Goal: Answer question/provide support: Share knowledge or assist other users

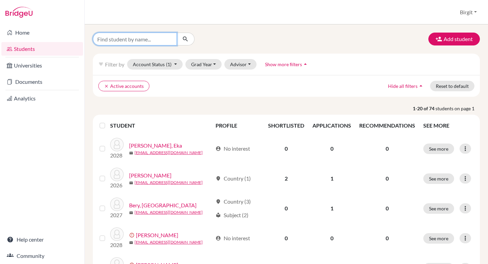
click at [143, 40] on input "Find student by name..." at bounding box center [135, 39] width 84 height 13
type input "carolina"
click button "submit" at bounding box center [186, 39] width 18 height 13
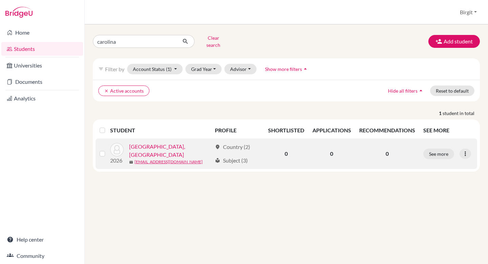
click at [162, 144] on link "[GEOGRAPHIC_DATA], [GEOGRAPHIC_DATA]" at bounding box center [170, 150] width 83 height 16
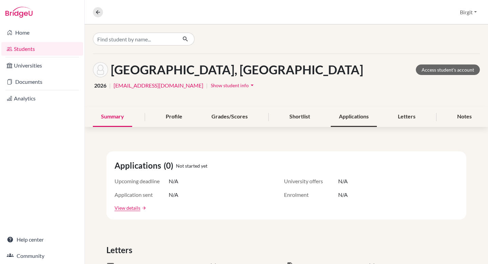
click at [357, 116] on div "Applications" at bounding box center [354, 117] width 46 height 20
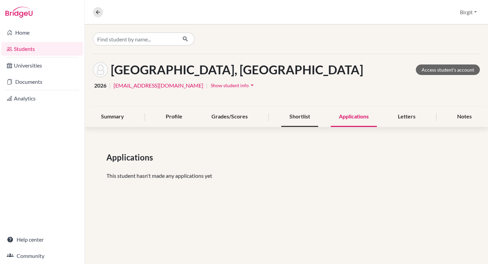
click at [308, 119] on div "Shortlist" at bounding box center [299, 117] width 37 height 20
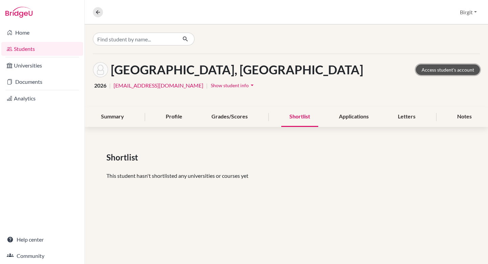
click at [437, 67] on link "Access student's account" at bounding box center [448, 69] width 64 height 11
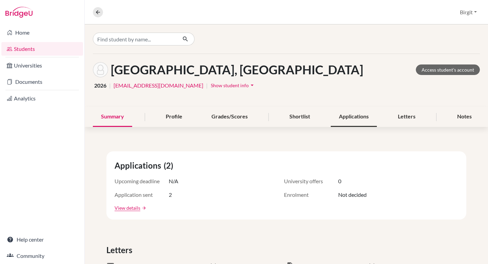
click at [354, 112] on div "Applications" at bounding box center [354, 117] width 46 height 20
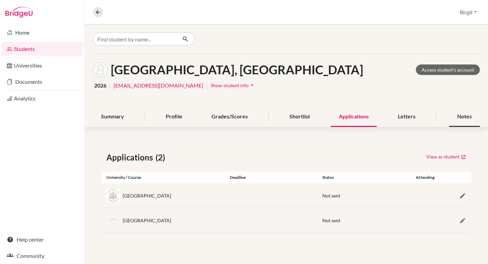
click at [471, 115] on div "Notes" at bounding box center [464, 117] width 31 height 20
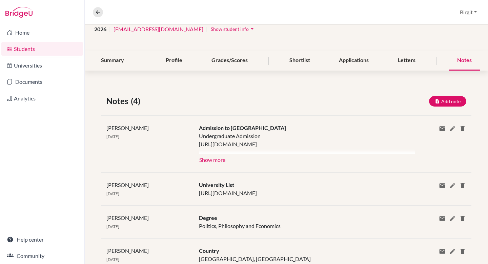
scroll to position [57, 0]
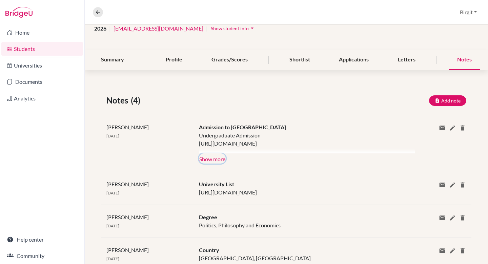
click at [210, 159] on button "Show more" at bounding box center [212, 158] width 27 height 10
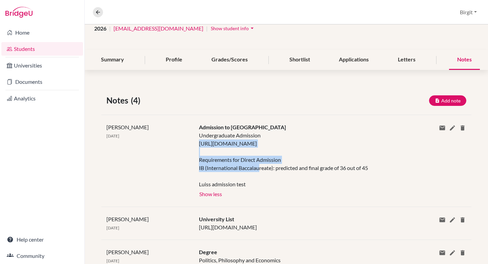
drag, startPoint x: 199, startPoint y: 145, endPoint x: 394, endPoint y: 145, distance: 194.6
click at [394, 145] on div "Undergraduate Admission https://www.luiss.edu/entra-luiss/ammissione-triennali-…" at bounding box center [302, 159] width 206 height 57
copy div "https://www.luiss.edu/entra-luiss/ammissione-triennali-e-ciclo-unico/studenti-ue"
click at [351, 120] on div "Birgit Bery 15 Sep 2025 Admission to LUISS University Undergraduate Admission h…" at bounding box center [286, 161] width 370 height 92
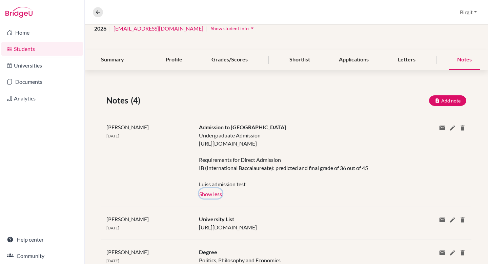
click at [219, 196] on button "Show less" at bounding box center [210, 193] width 23 height 10
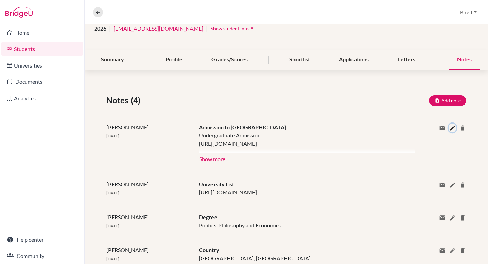
click at [449, 126] on icon at bounding box center [452, 127] width 7 height 7
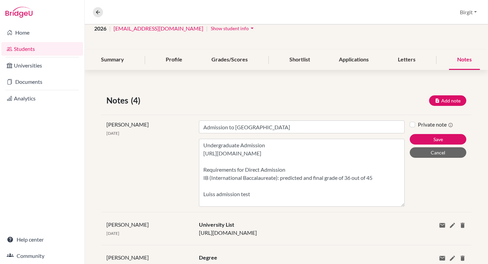
drag, startPoint x: 398, startPoint y: 157, endPoint x: 362, endPoint y: 263, distance: 112.4
click at [362, 263] on div "Notes (4) Add note Title Content Private note Save Cancel Birgit Bery 15 Sep 20…" at bounding box center [286, 202] width 403 height 249
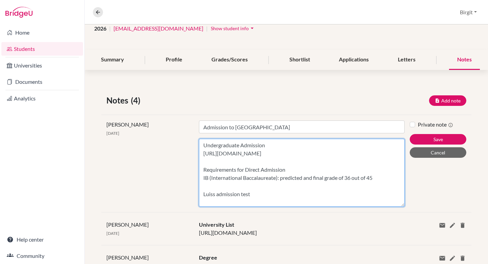
click at [379, 183] on textarea "Undergraduate Admission https://www.luiss.edu/entra-luiss/ammissione-triennali-…" at bounding box center [302, 173] width 206 height 68
paste textarea "To enrich screen reader interactions, please activate Accessibility in Grammarl…"
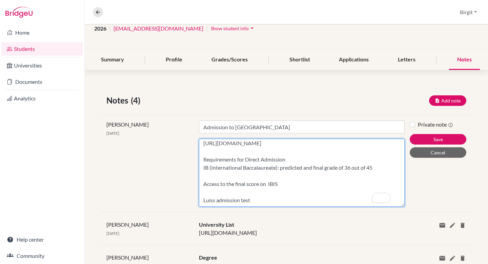
scroll to position [0, 0]
click at [206, 183] on textarea "Undergraduate Admission https://www.luiss.edu/entra-luiss/ammissione-triennali-…" at bounding box center [302, 173] width 206 height 68
click at [324, 180] on textarea "Undergraduate Admission https://www.luiss.edu/entra-luiss/ammissione-triennali-…" at bounding box center [302, 173] width 206 height 68
type textarea "Undergraduate Admission [URL][DOMAIN_NAME] Requirements for Direct Admission IB…"
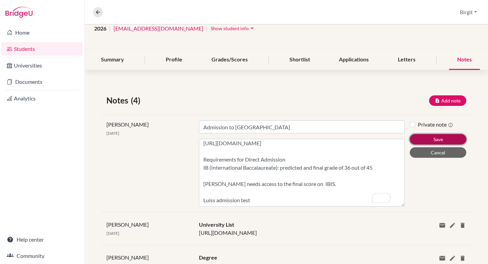
click at [437, 140] on button "Save" at bounding box center [438, 139] width 57 height 11
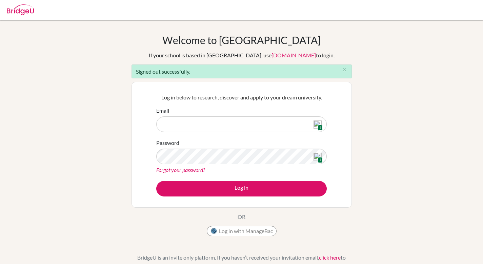
click at [319, 124] on img at bounding box center [318, 124] width 8 height 8
type input "[EMAIL_ADDRESS][DOMAIN_NAME]"
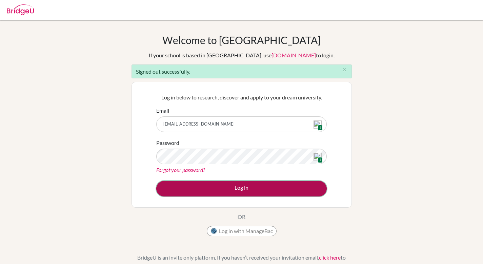
click at [272, 185] on button "Log in" at bounding box center [241, 189] width 171 height 16
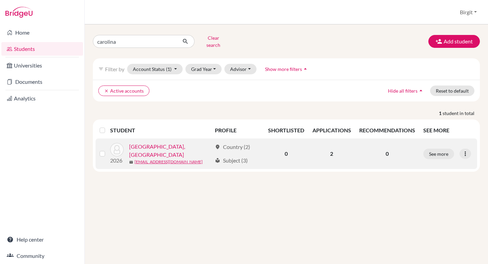
click at [160, 146] on link "[GEOGRAPHIC_DATA], [GEOGRAPHIC_DATA]" at bounding box center [170, 150] width 83 height 16
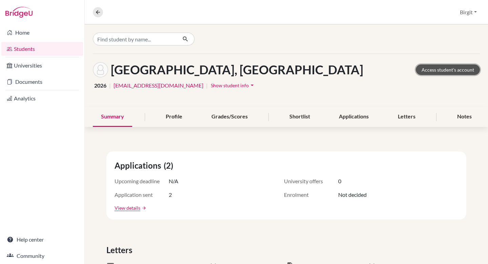
click at [450, 70] on link "Access student's account" at bounding box center [448, 69] width 64 height 11
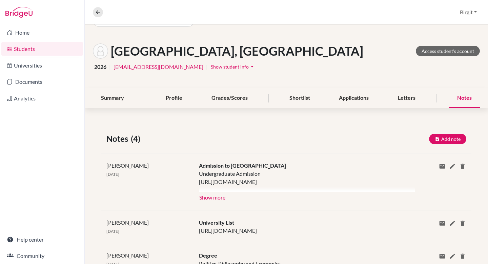
scroll to position [55, 0]
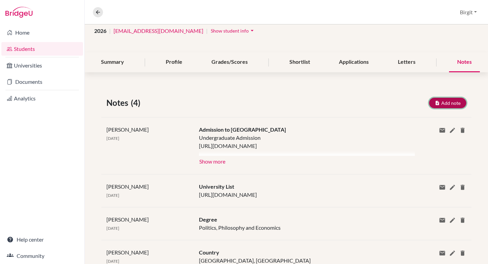
click at [451, 103] on button "Add note" at bounding box center [447, 103] width 37 height 11
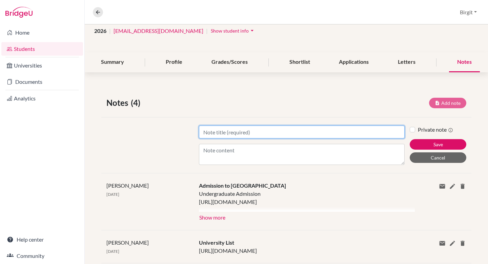
click at [290, 133] on input "Title" at bounding box center [302, 131] width 206 height 13
type input "Italian Universities"
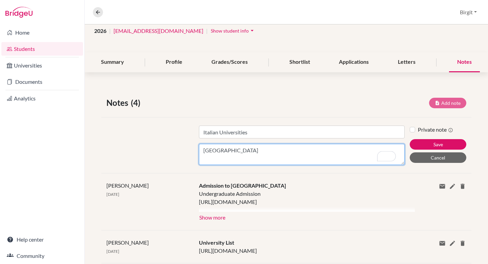
paste textarea "[URL][DOMAIN_NAME]"
paste textarea "https://www.unint.eu/en/didactics/three-year-degree-course-in-political-science…"
click at [260, 159] on textarea "Bocconi University https://www.unibocconi.it/en/programs/bachelor-science/inter…" at bounding box center [302, 154] width 206 height 21
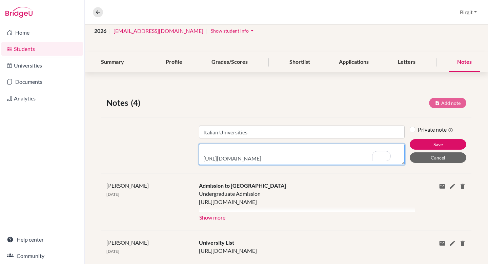
paste textarea "Università degli Studi Internazionali di Roma - UNINT"
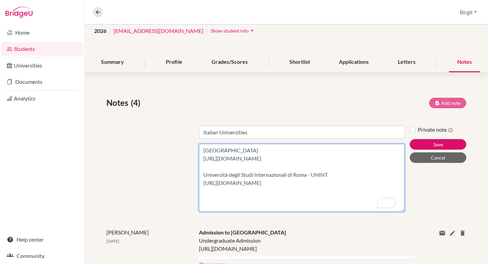
drag, startPoint x: 399, startPoint y: 163, endPoint x: 403, endPoint y: 263, distance: 100.8
click at [403, 263] on div "Notes (4) Add note Title Italian Universities Content Bocconi University https:…" at bounding box center [286, 235] width 403 height 311
click at [317, 205] on textarea "Bocconi University https://www.unibocconi.it/en/programs/bachelor-science/inter…" at bounding box center [302, 178] width 206 height 68
paste textarea "[URL][DOMAIN_NAME]"
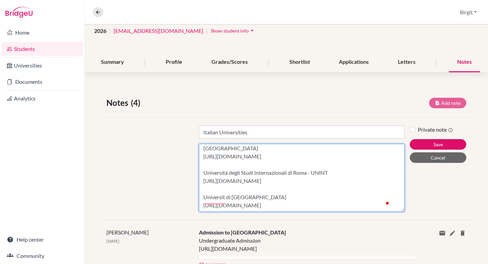
scroll to position [23, 0]
click at [225, 159] on textarea "Bocconi University https://www.unibocconi.it/en/programs/bachelor-science/inter…" at bounding box center [302, 178] width 206 height 68
click at [223, 193] on textarea "Bocconi University https://www.unibocconi.it/en/programs/bachelor-science/inter…" at bounding box center [302, 178] width 206 height 68
click at [268, 190] on textarea "Bocconi University https://www.unibocconi.it/en/programs/bachelor-science/inter…" at bounding box center [302, 178] width 206 height 68
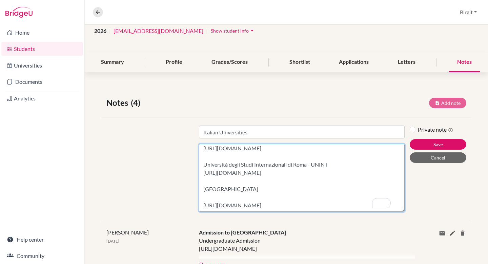
paste textarea "International Studies"
click at [321, 203] on textarea "Bocconi University https://www.unibocconi.it/en/programs/bachelor-science/inter…" at bounding box center [302, 178] width 206 height 68
paste textarea "Economics, Politics and Social Sciences"
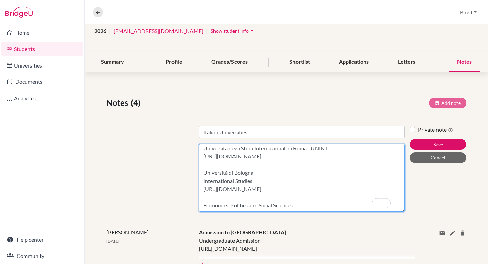
scroll to position [56, 0]
paste textarea "[URL][DOMAIN_NAME]"
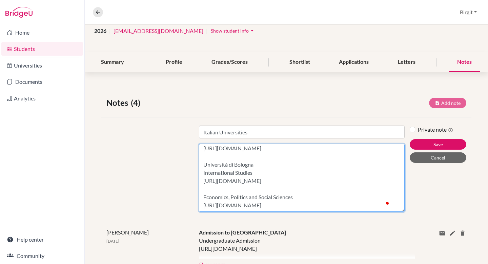
scroll to position [80, 0]
paste textarea "European Studies"
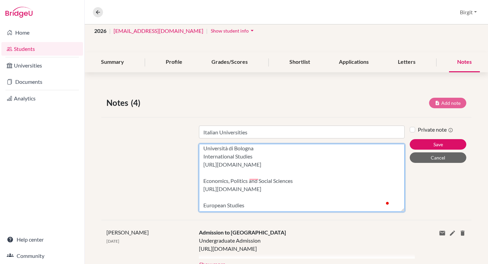
scroll to position [88, 0]
paste textarea "[URL][DOMAIN_NAME]"
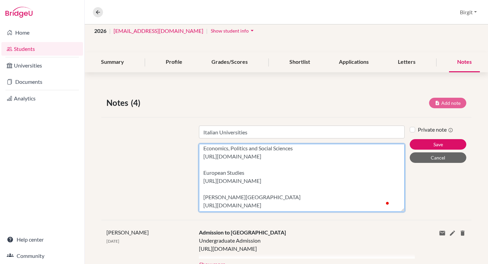
scroll to position [129, 0]
click at [283, 189] on textarea "Bocconi University https://www.unibocconi.it/en/programs/bachelor-science/inter…" at bounding box center [302, 178] width 206 height 68
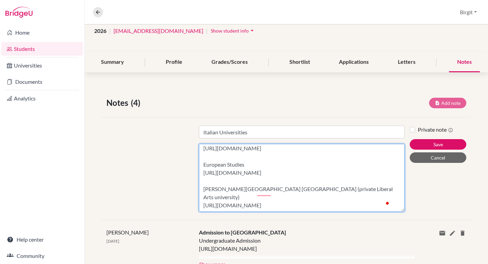
click at [319, 191] on textarea "Bocconi University https://www.unibocconi.it/en/programs/bachelor-science/inter…" at bounding box center [302, 178] width 206 height 68
type textarea "Bocconi University https://www.unibocconi.it/en/programs/bachelor-science/inter…"
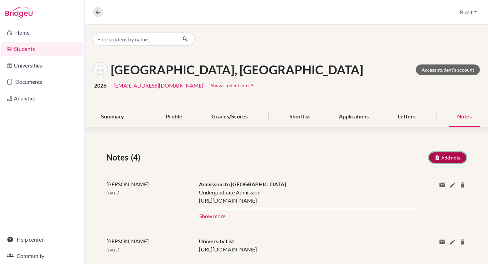
click at [444, 157] on button "Add note" at bounding box center [447, 157] width 37 height 11
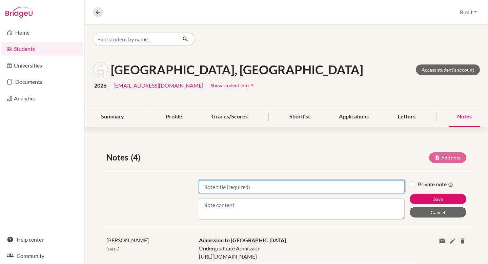
click at [253, 187] on input "Title" at bounding box center [302, 186] width 206 height 13
type input "Italian Universities"
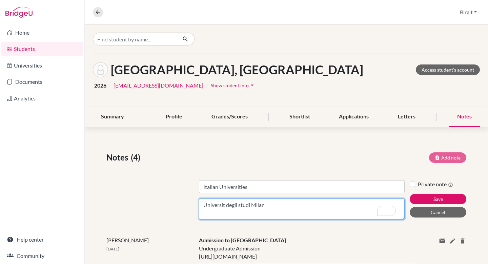
paste textarea "[URL][DOMAIN_NAME]"
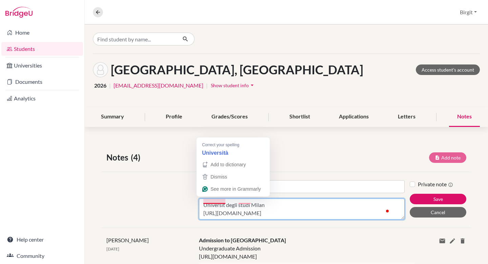
click at [223, 202] on textarea "Universit degli studi Milan [URL][DOMAIN_NAME]" at bounding box center [302, 208] width 206 height 21
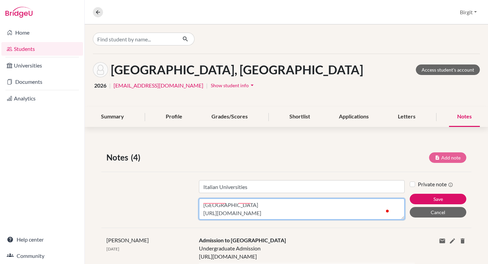
scroll to position [3, 0]
click at [250, 204] on textarea "[GEOGRAPHIC_DATA] [URL][DOMAIN_NAME]" at bounding box center [302, 208] width 206 height 21
click at [241, 202] on textarea "[GEOGRAPHIC_DATA] [URL][DOMAIN_NAME]" at bounding box center [302, 208] width 206 height 21
click at [296, 215] on textarea "[GEOGRAPHIC_DATA] [URL][DOMAIN_NAME]" at bounding box center [302, 208] width 206 height 21
click at [273, 216] on textarea "[GEOGRAPHIC_DATA] [URL][DOMAIN_NAME]" at bounding box center [302, 208] width 206 height 21
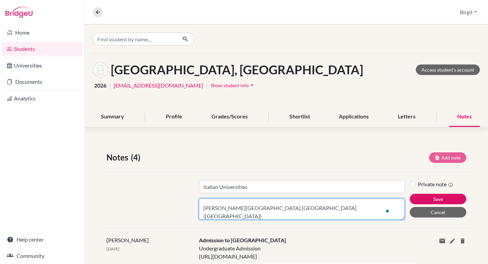
scroll to position [29, 0]
paste textarea "[URL][DOMAIN_NAME]"
click at [245, 216] on textarea "[GEOGRAPHIC_DATA] [URL][DOMAIN_NAME] [PERSON_NAME][GEOGRAPHIC_DATA] [GEOGRAPHIC…" at bounding box center [302, 208] width 206 height 21
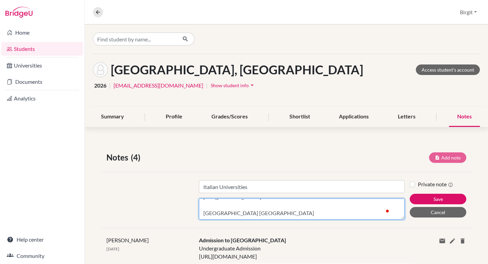
paste textarea "Economics, Politics and Social Sciences"
paste textarea "[URL][DOMAIN_NAME]"
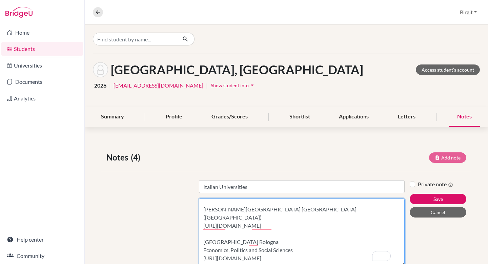
drag, startPoint x: 399, startPoint y: 218, endPoint x: 398, endPoint y: 263, distance: 45.1
click at [398, 263] on textarea "[GEOGRAPHIC_DATA] [URL][DOMAIN_NAME] [PERSON_NAME][GEOGRAPHIC_DATA] [GEOGRAPHIC…" at bounding box center [302, 231] width 206 height 66
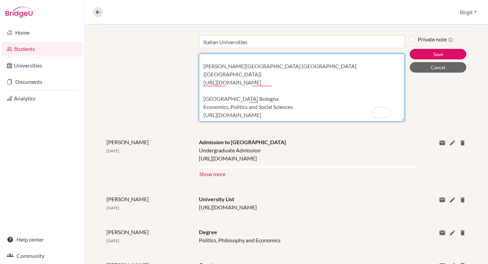
drag, startPoint x: 399, startPoint y: 118, endPoint x: 382, endPoint y: 190, distance: 73.9
click at [397, 205] on div "Notes (4) Add note Title Italian Universities Content [GEOGRAPHIC_DATA] [URL][D…" at bounding box center [286, 145] width 403 height 311
drag, startPoint x: 203, startPoint y: 90, endPoint x: 262, endPoint y: 90, distance: 58.7
click at [262, 90] on textarea "[GEOGRAPHIC_DATA] [URL][DOMAIN_NAME] [PERSON_NAME][GEOGRAPHIC_DATA] [GEOGRAPHIC…" at bounding box center [302, 88] width 206 height 68
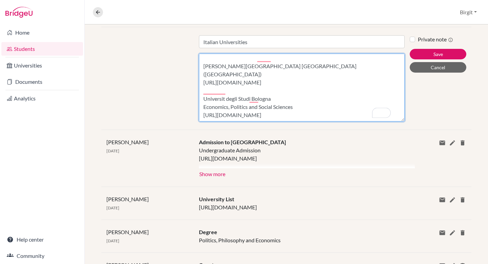
click at [299, 96] on textarea "[GEOGRAPHIC_DATA] [URL][DOMAIN_NAME] [PERSON_NAME][GEOGRAPHIC_DATA] [GEOGRAPHIC…" at bounding box center [302, 88] width 206 height 68
paste textarea "Campus [GEOGRAPHIC_DATA]"
click at [280, 115] on textarea "[GEOGRAPHIC_DATA] [URL][DOMAIN_NAME] [PERSON_NAME][GEOGRAPHIC_DATA] [GEOGRAPHIC…" at bounding box center [302, 88] width 206 height 68
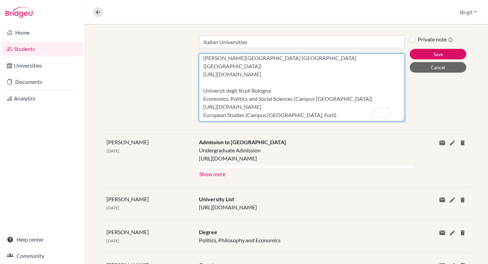
scroll to position [48, 0]
paste textarea "[URL][DOMAIN_NAME]"
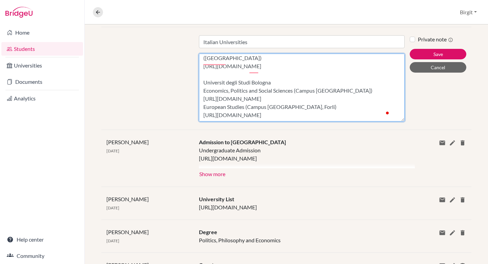
paste textarea "International Studies"
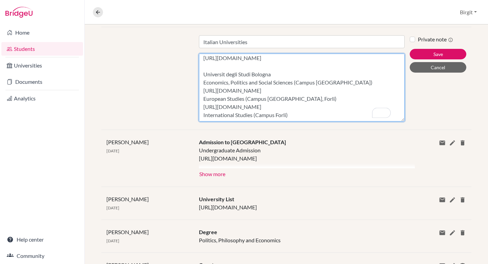
scroll to position [72, 0]
paste textarea "[URL][DOMAIN_NAME]"
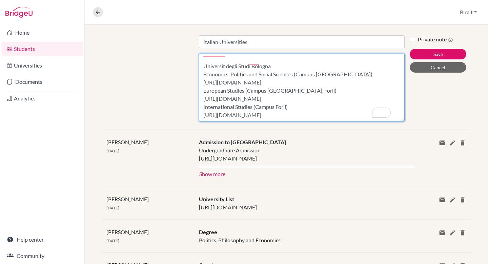
scroll to position [80, 0]
click at [295, 104] on textarea "[GEOGRAPHIC_DATA] [URL][DOMAIN_NAME] [PERSON_NAME][GEOGRAPHIC_DATA] [GEOGRAPHIC…" at bounding box center [302, 88] width 206 height 68
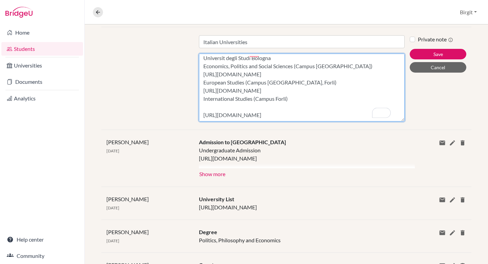
paste textarea "Restricted access - entrance exam - TOLC-E EN (180 places available)"
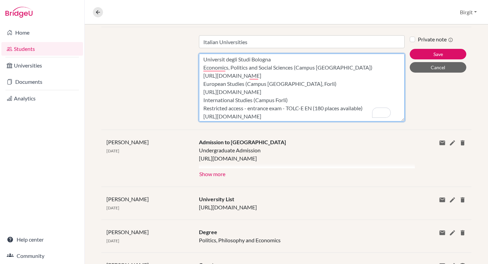
click at [345, 75] on textarea "[GEOGRAPHIC_DATA] [URL][DOMAIN_NAME] [PERSON_NAME][GEOGRAPHIC_DATA] [GEOGRAPHIC…" at bounding box center [302, 88] width 206 height 68
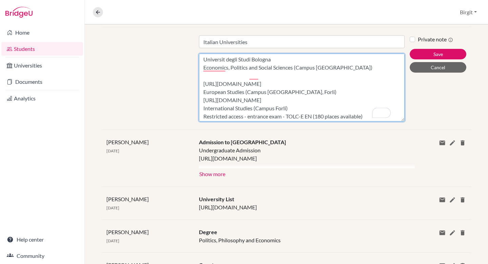
paste textarea "Restricted access - entrance exam (130 places available)"
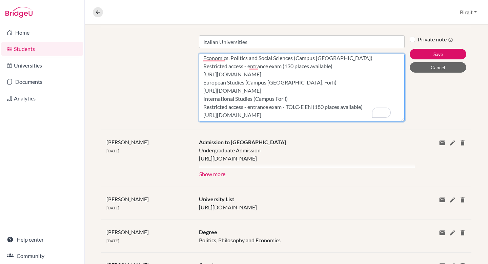
click at [310, 98] on textarea "[GEOGRAPHIC_DATA] [URL][DOMAIN_NAME] [PERSON_NAME][GEOGRAPHIC_DATA] [GEOGRAPHIC…" at bounding box center [302, 88] width 206 height 68
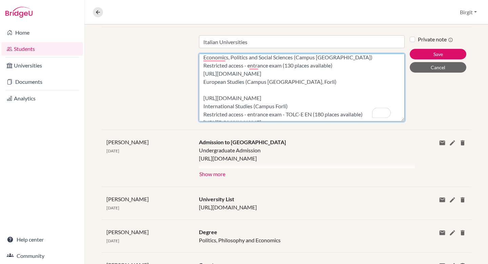
paste textarea "Open access"
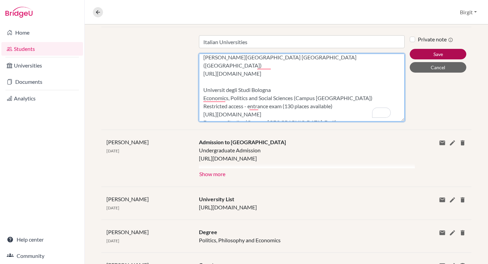
type textarea "[GEOGRAPHIC_DATA] [URL][DOMAIN_NAME] [PERSON_NAME][GEOGRAPHIC_DATA] [GEOGRAPHIC…"
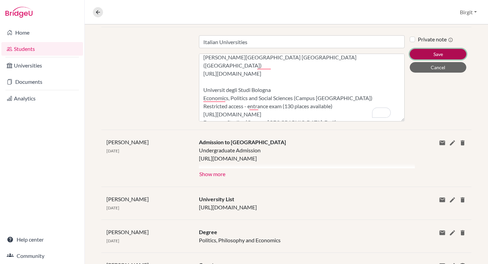
click at [429, 55] on button "Save" at bounding box center [438, 54] width 57 height 11
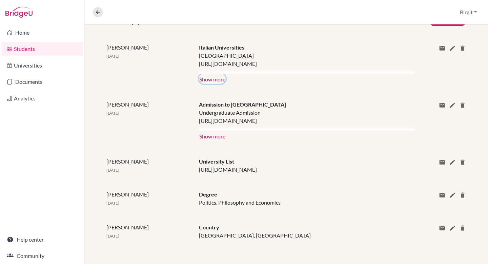
click at [218, 74] on button "Show more" at bounding box center [212, 79] width 27 height 10
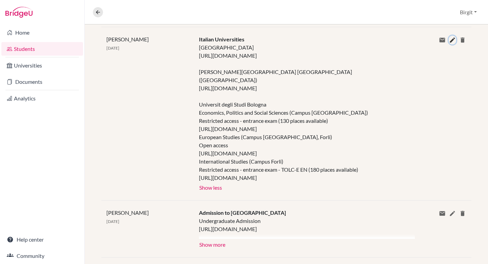
drag, startPoint x: 447, startPoint y: 39, endPoint x: 445, endPoint y: 52, distance: 12.4
click at [449, 40] on icon at bounding box center [452, 40] width 7 height 7
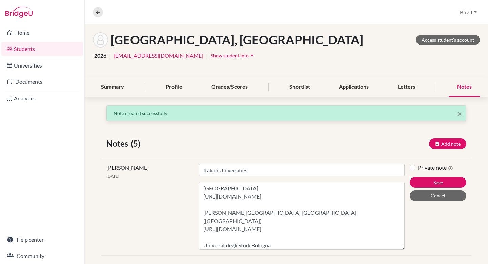
drag, startPoint x: 399, startPoint y: 201, endPoint x: 389, endPoint y: 249, distance: 48.9
click at [395, 263] on div "× Note created successfully Notes (5) Add note Title Content Private note Save …" at bounding box center [286, 266] width 403 height 322
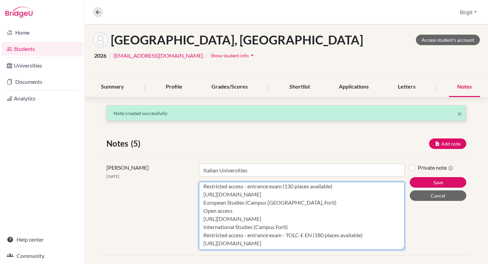
click at [307, 244] on textarea "[GEOGRAPHIC_DATA] [URL][DOMAIN_NAME] [PERSON_NAME][GEOGRAPHIC_DATA] [GEOGRAPHIC…" at bounding box center [302, 216] width 206 height 68
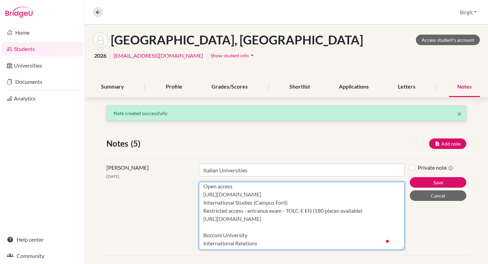
scroll to position [137, 0]
paste textarea "[URL][DOMAIN_NAME]"
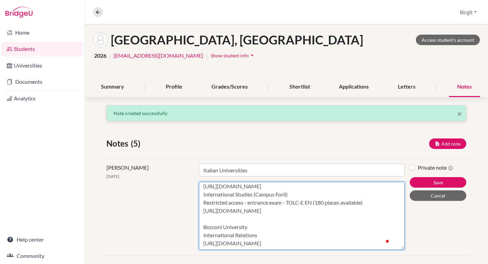
scroll to position [145, 0]
click at [244, 230] on textarea "[GEOGRAPHIC_DATA] [URL][DOMAIN_NAME] [PERSON_NAME][GEOGRAPHIC_DATA] [GEOGRAPHIC…" at bounding box center [302, 216] width 206 height 68
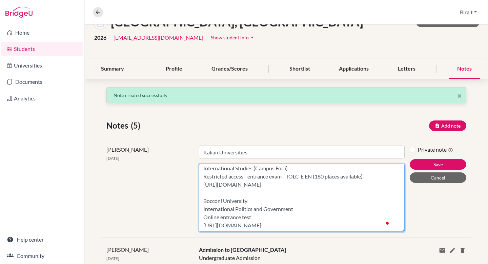
scroll to position [92, 0]
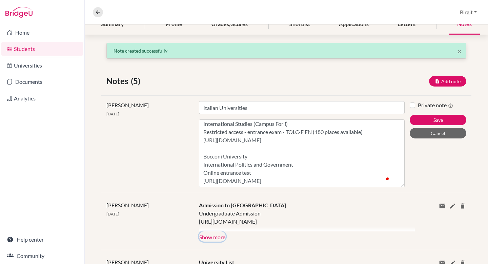
click at [211, 236] on button "Show more" at bounding box center [212, 236] width 27 height 10
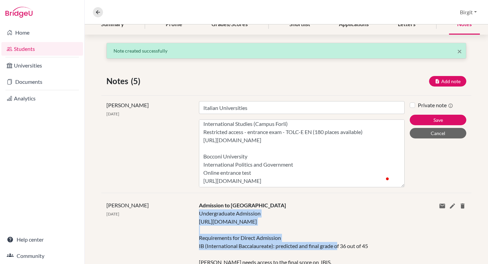
drag, startPoint x: 199, startPoint y: 214, endPoint x: 293, endPoint y: 233, distance: 95.9
click at [293, 233] on div "Undergraduate Admission [URL][DOMAIN_NAME] Requirements for Direct Admission IB…" at bounding box center [302, 245] width 206 height 73
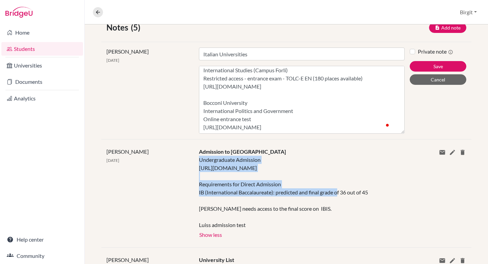
scroll to position [146, 0]
click at [248, 225] on div "Undergraduate Admission [URL][DOMAIN_NAME] Requirements for Direct Admission IB…" at bounding box center [302, 191] width 206 height 73
copy div "Undergraduate Admission [URL][DOMAIN_NAME] Requirements for Direct Admission IB…"
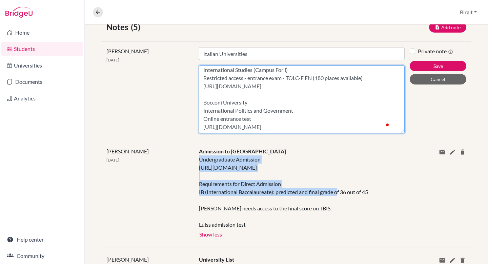
click at [297, 108] on textarea "[GEOGRAPHIC_DATA] [URL][DOMAIN_NAME] [PERSON_NAME][GEOGRAPHIC_DATA] [GEOGRAPHIC…" at bounding box center [302, 99] width 206 height 68
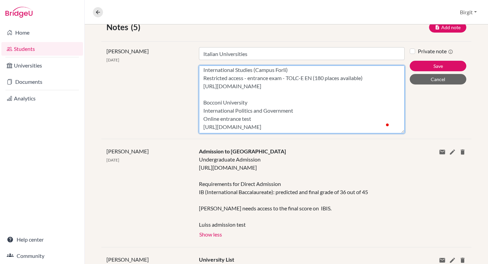
scroll to position [156, 0]
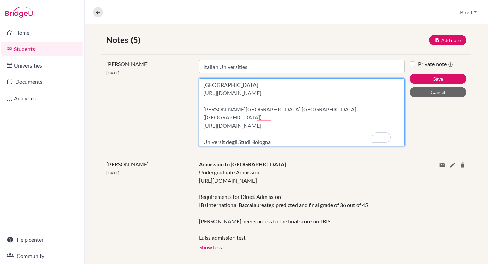
click at [202, 84] on textarea "[GEOGRAPHIC_DATA] [URL][DOMAIN_NAME] [PERSON_NAME][GEOGRAPHIC_DATA] [GEOGRAPHIC…" at bounding box center [302, 112] width 206 height 68
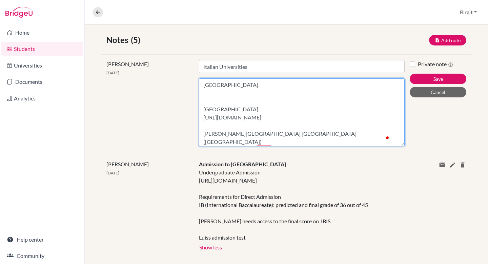
paste textarea "Undergraduate Admission [URL][DOMAIN_NAME] Requirements for Direct Admission IB…"
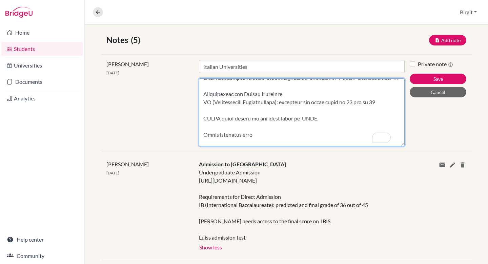
click at [245, 134] on textarea "Content" at bounding box center [302, 112] width 206 height 68
click at [219, 116] on textarea "Content" at bounding box center [302, 112] width 206 height 68
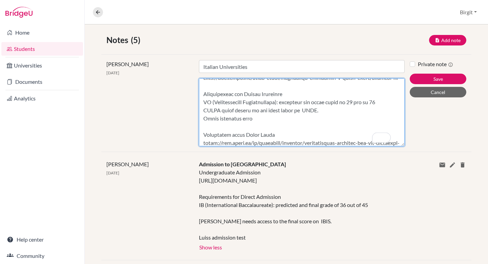
click at [218, 98] on textarea "Content" at bounding box center [302, 112] width 206 height 68
click at [218, 95] on textarea "Content" at bounding box center [302, 112] width 206 height 68
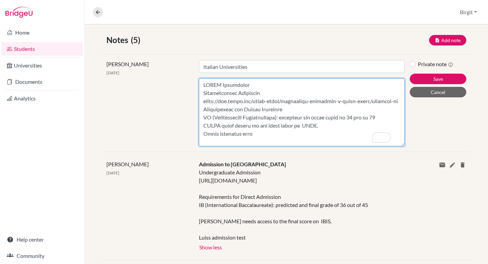
drag, startPoint x: 201, startPoint y: 94, endPoint x: 313, endPoint y: 98, distance: 112.3
click at [313, 98] on textarea "Content" at bounding box center [302, 112] width 206 height 68
click at [277, 90] on textarea "Content" at bounding box center [302, 112] width 206 height 68
drag, startPoint x: 203, startPoint y: 94, endPoint x: 211, endPoint y: 108, distance: 16.4
click at [211, 108] on textarea "Content" at bounding box center [302, 112] width 206 height 68
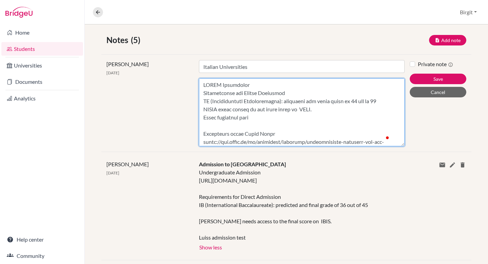
click at [258, 121] on textarea "Content" at bounding box center [302, 112] width 206 height 68
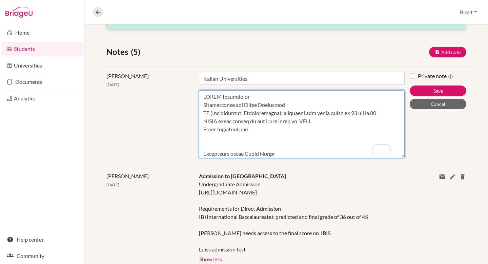
scroll to position [120, 0]
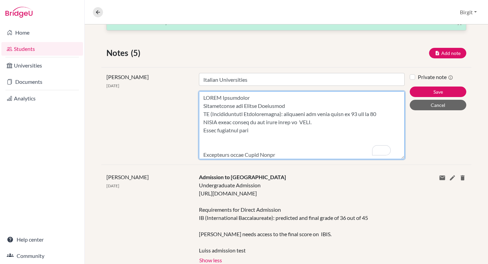
paste textarea "[URL][DOMAIN_NAME]"
click at [259, 95] on textarea "Content" at bounding box center [302, 125] width 206 height 68
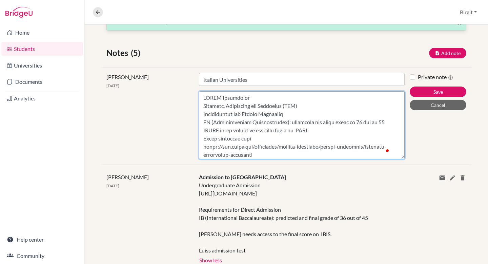
click at [203, 97] on textarea "Content" at bounding box center [302, 125] width 206 height 68
paste textarea "Degree Programme Class: L-36"
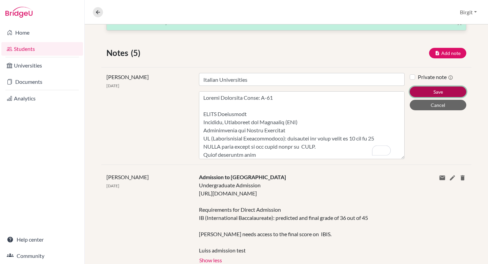
click at [423, 91] on button "Save" at bounding box center [438, 91] width 57 height 11
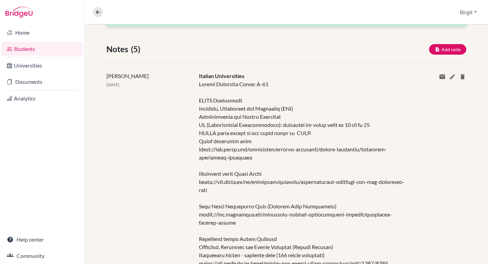
scroll to position [136, 0]
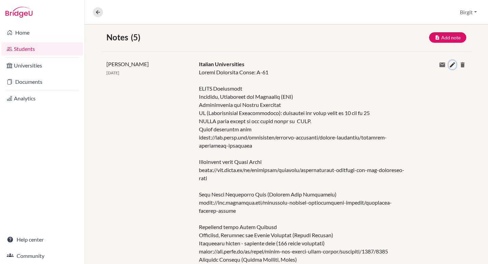
click at [449, 64] on icon at bounding box center [452, 64] width 7 height 7
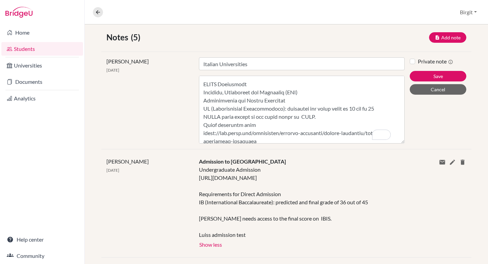
scroll to position [30, 0]
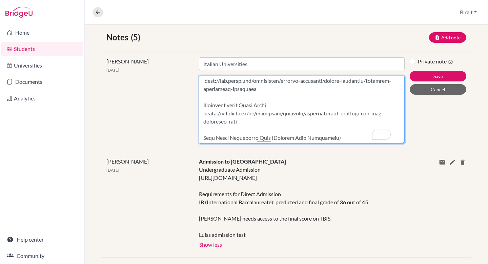
click at [281, 102] on textarea "Content" at bounding box center [302, 110] width 206 height 68
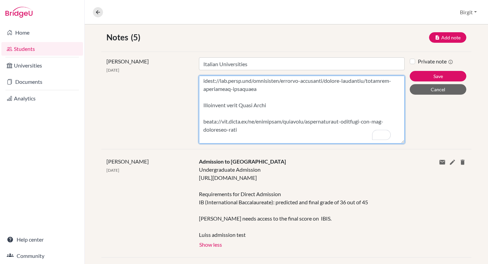
paste textarea "International Politics, Law and Economics"
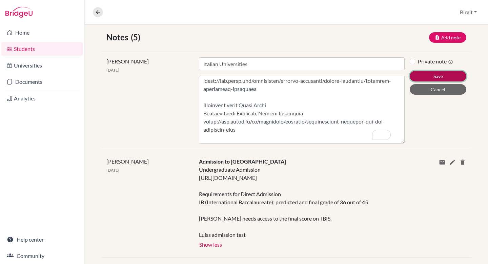
click at [426, 78] on button "Save" at bounding box center [438, 76] width 57 height 11
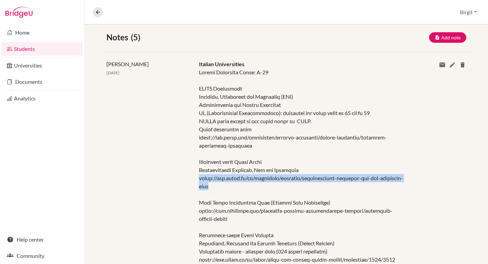
drag, startPoint x: 198, startPoint y: 177, endPoint x: 242, endPoint y: 189, distance: 45.3
click at [242, 189] on div at bounding box center [302, 214] width 206 height 293
copy div "[URL][DOMAIN_NAME]"
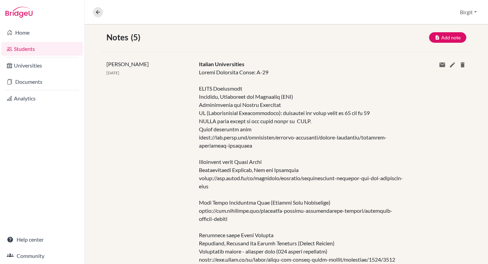
click at [310, 173] on div at bounding box center [302, 214] width 206 height 293
click at [449, 66] on icon at bounding box center [452, 64] width 7 height 7
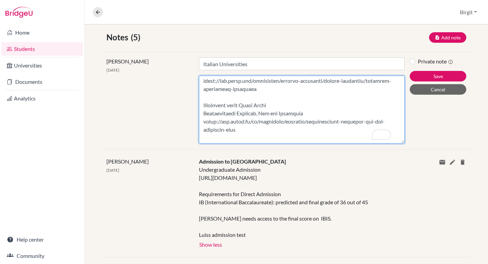
click at [305, 113] on textarea "Content" at bounding box center [302, 110] width 206 height 68
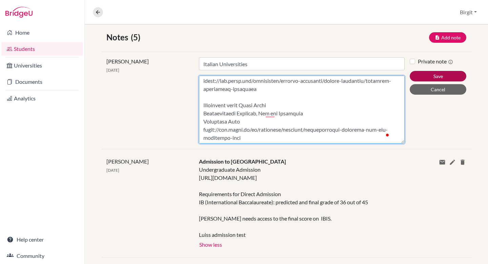
type textarea "Loremi Dolorsita Conse: A-34 ELITS Doeiusmodt Incididu, Utlaboreet dol Magnaali…"
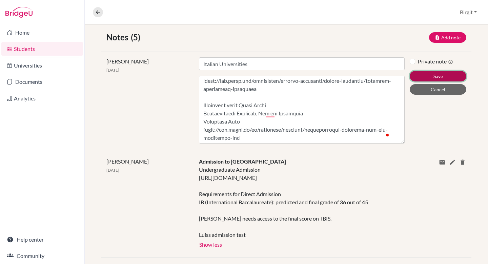
click at [435, 77] on button "Save" at bounding box center [438, 76] width 57 height 11
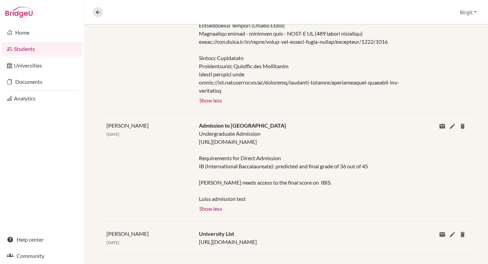
scroll to position [396, 0]
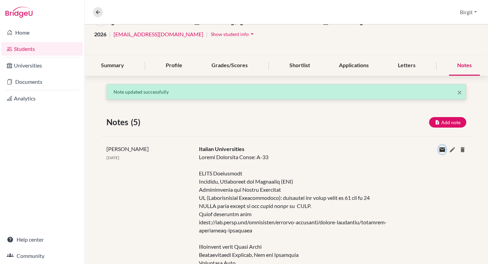
click at [439, 149] on icon at bounding box center [442, 149] width 7 height 7
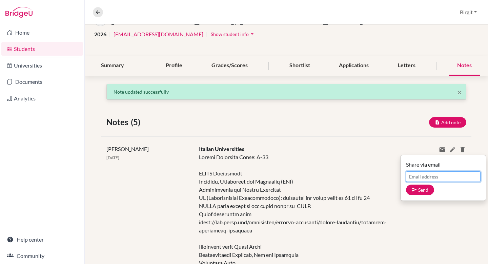
click at [428, 177] on input "Email address" at bounding box center [443, 176] width 75 height 11
paste input "[EMAIL_ADDRESS][DOMAIN_NAME]"
type input "[EMAIL_ADDRESS][DOMAIN_NAME]"
click at [423, 188] on button "Send" at bounding box center [420, 189] width 28 height 11
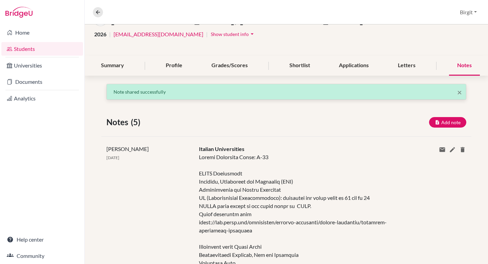
scroll to position [51, 0]
click at [341, 62] on div "Applications" at bounding box center [354, 66] width 46 height 20
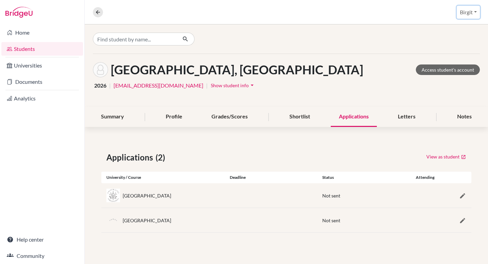
click at [460, 10] on button "Birgit" at bounding box center [468, 12] width 23 height 13
click at [377, 44] on div at bounding box center [286, 38] width 403 height 29
click at [448, 70] on link "Access student's account" at bounding box center [448, 69] width 64 height 11
